Goal: Task Accomplishment & Management: Use online tool/utility

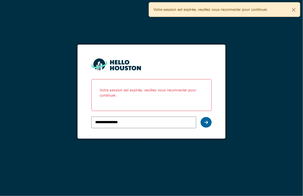
click at [206, 120] on icon at bounding box center [206, 122] width 4 height 4
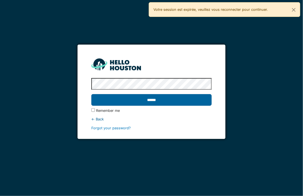
click at [136, 99] on input "******" at bounding box center [151, 100] width 120 height 12
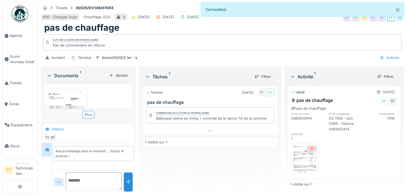
scroll to position [4, 0]
click at [101, 151] on div "Aucun message pour le moment … Soyez le premier !" at bounding box center [94, 153] width 76 height 10
